Goal: Information Seeking & Learning: Learn about a topic

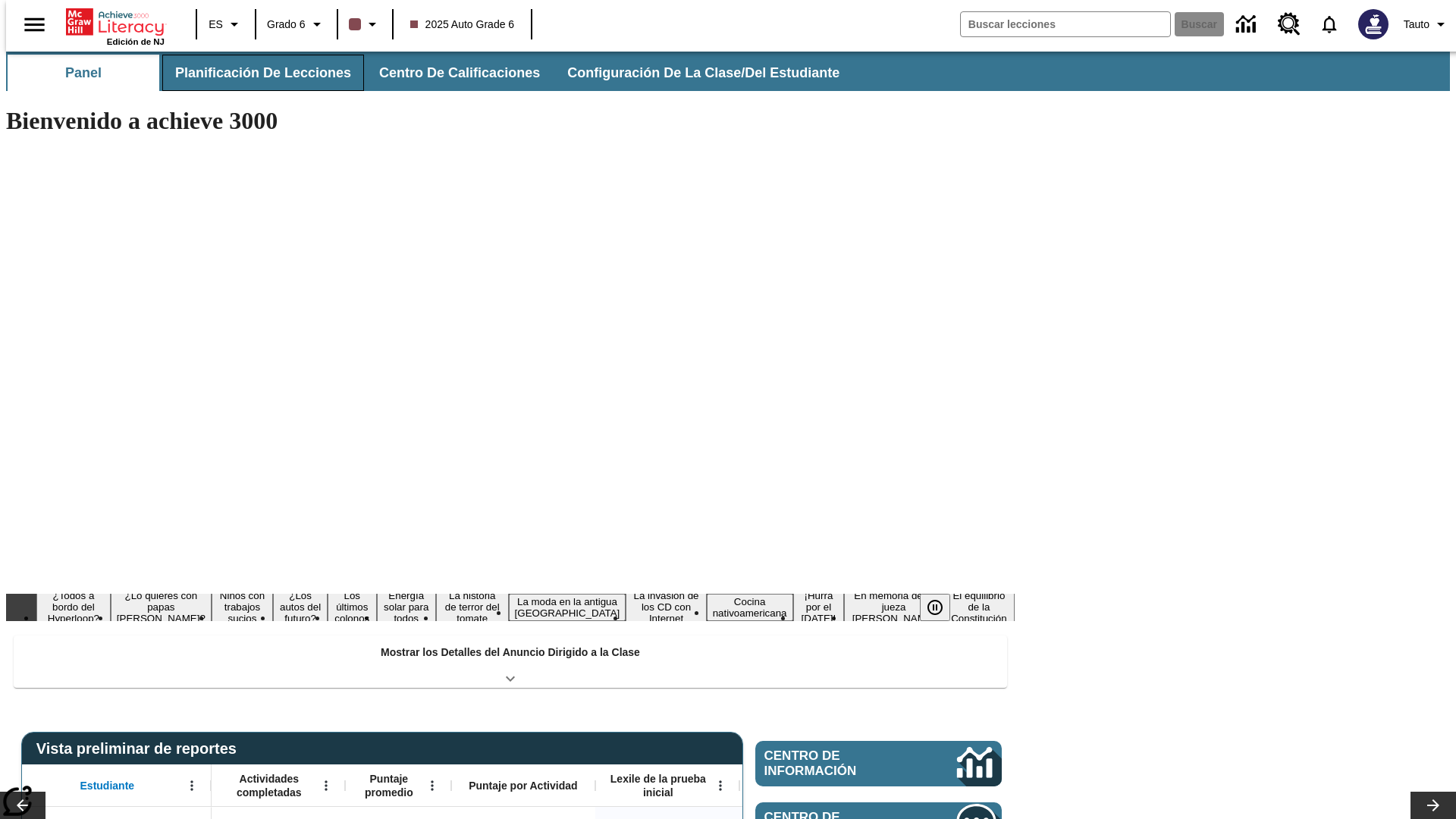
click at [254, 73] on span "Planificación de lecciones" at bounding box center [263, 73] width 176 height 18
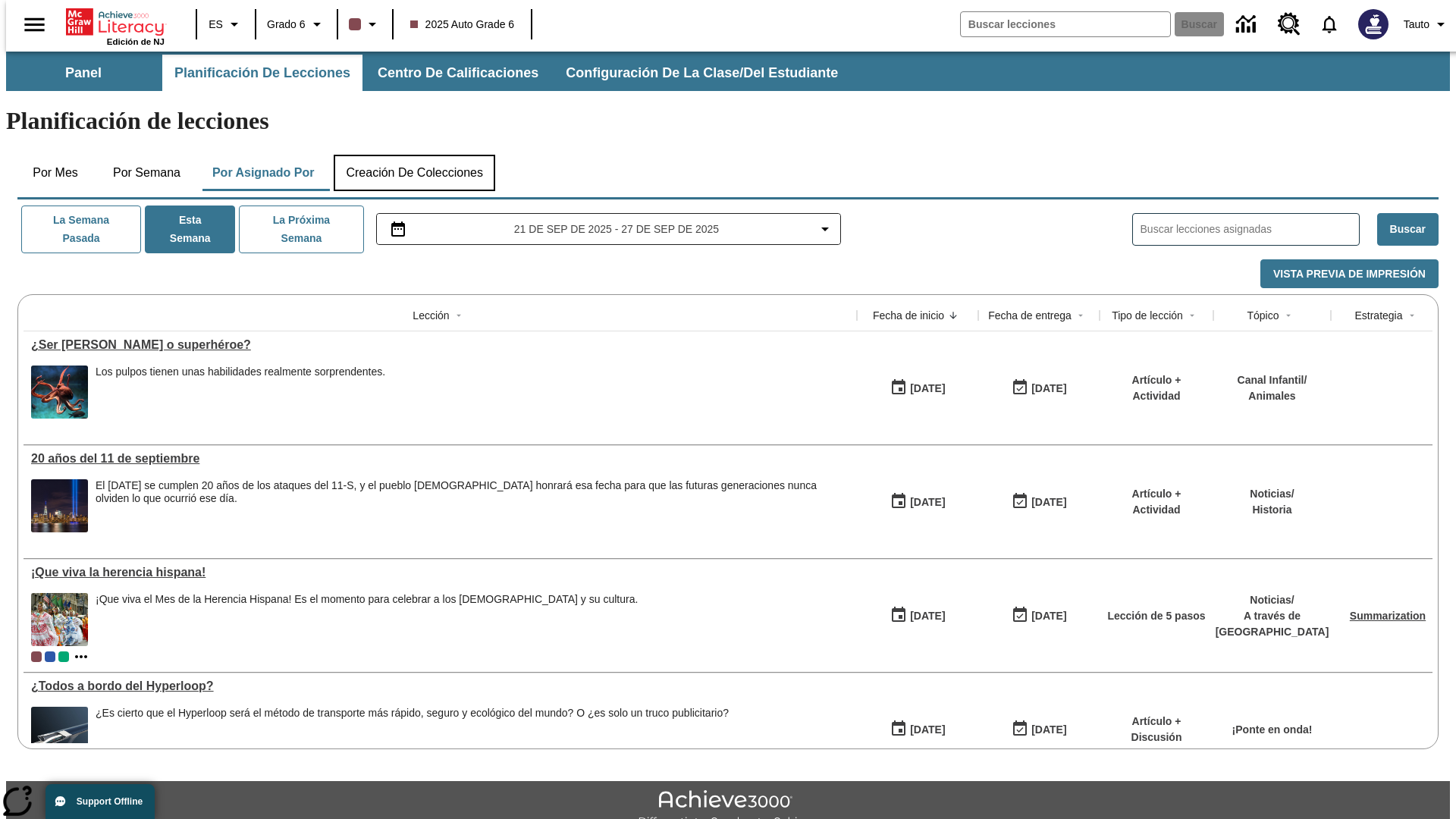
click at [414, 154] on button "Creación de colecciones" at bounding box center [414, 172] width 162 height 36
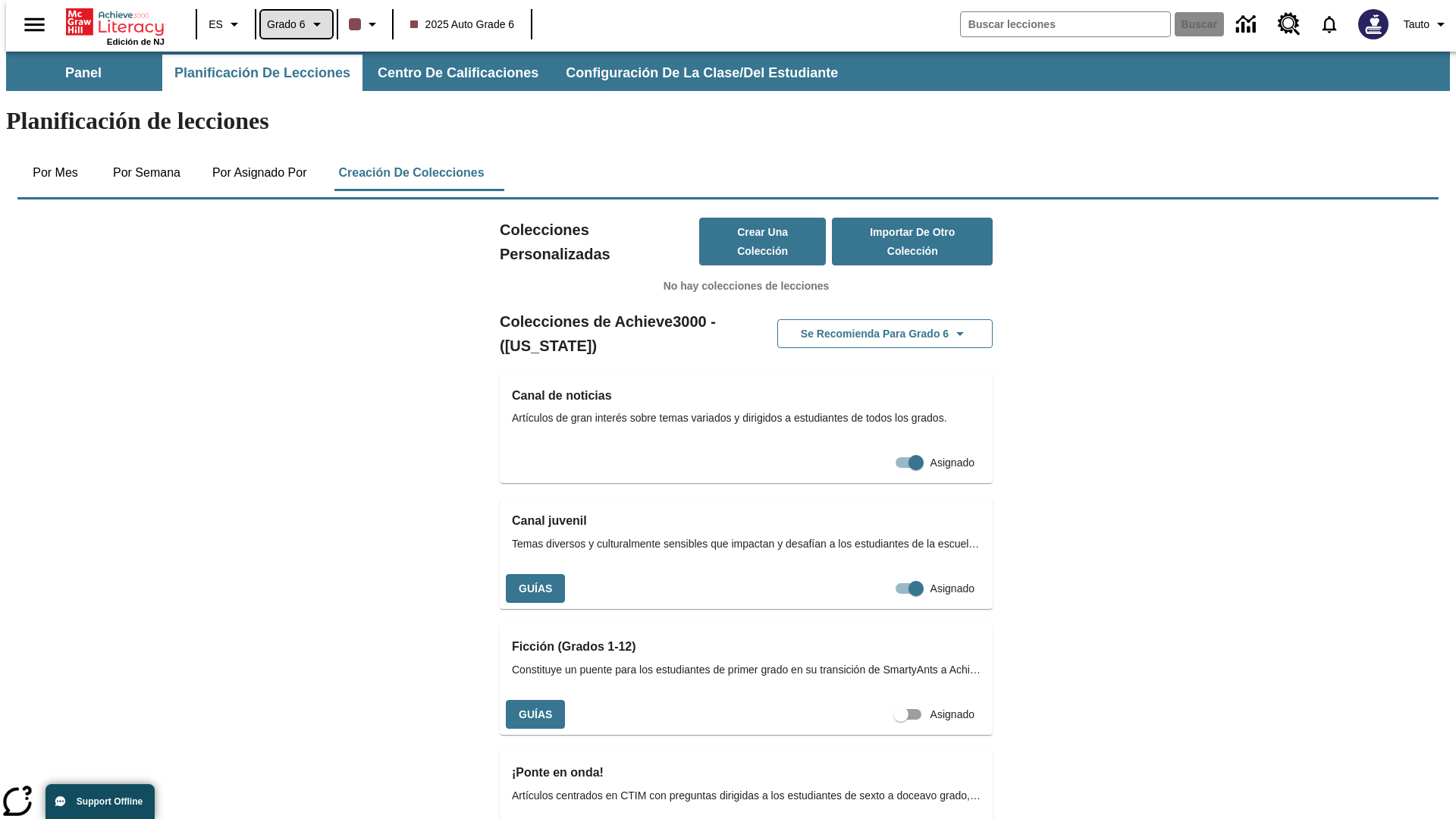
click at [291, 24] on span "Grado 6" at bounding box center [286, 25] width 39 height 16
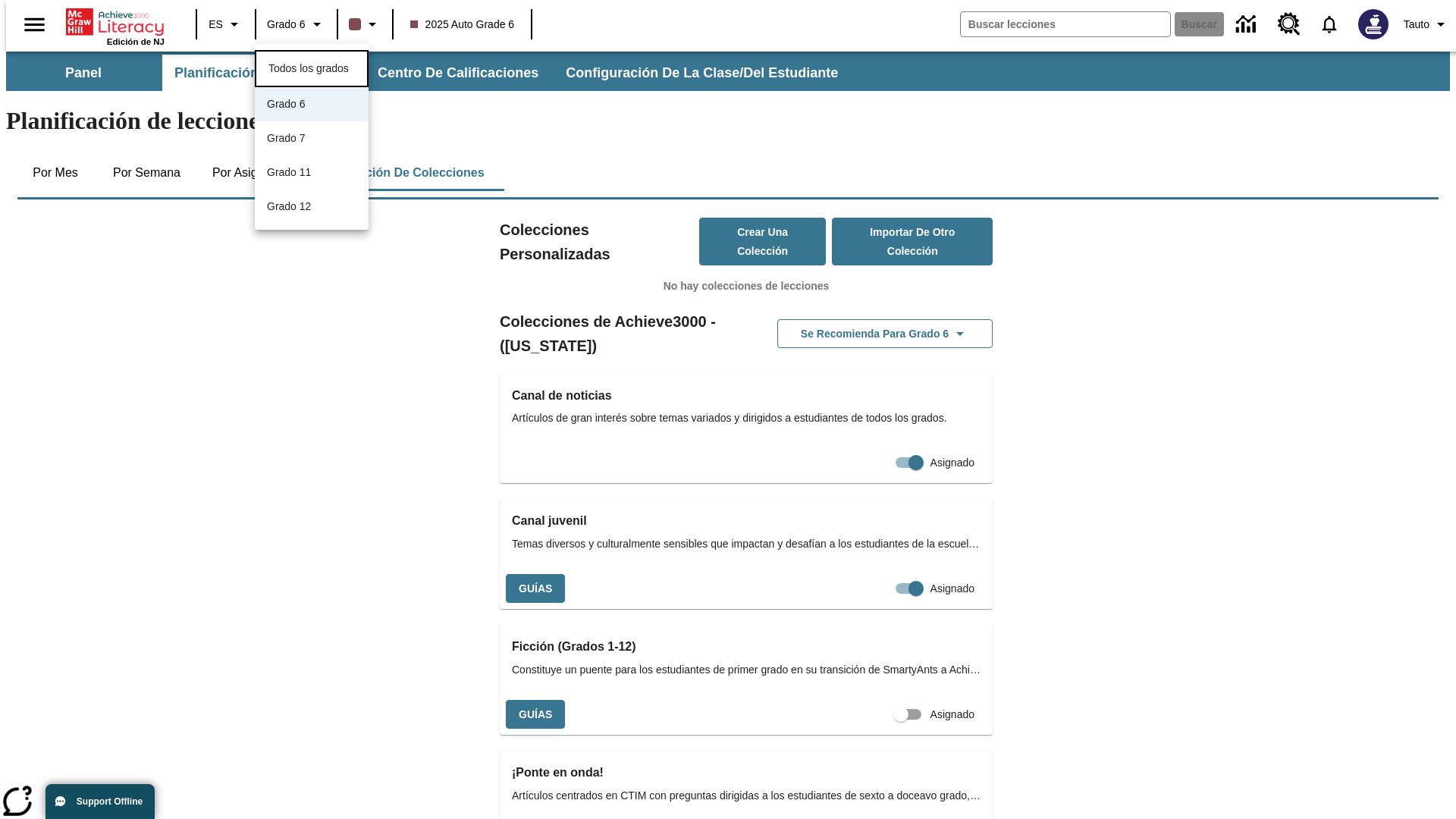
click at [312, 67] on span "Todos los grados" at bounding box center [309, 68] width 80 height 12
